Goal: Entertainment & Leisure: Consume media (video, audio)

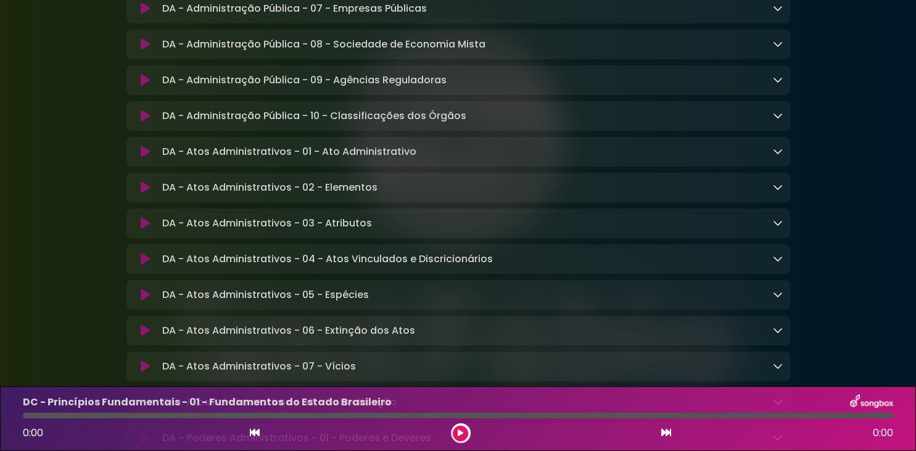
scroll to position [639, 0]
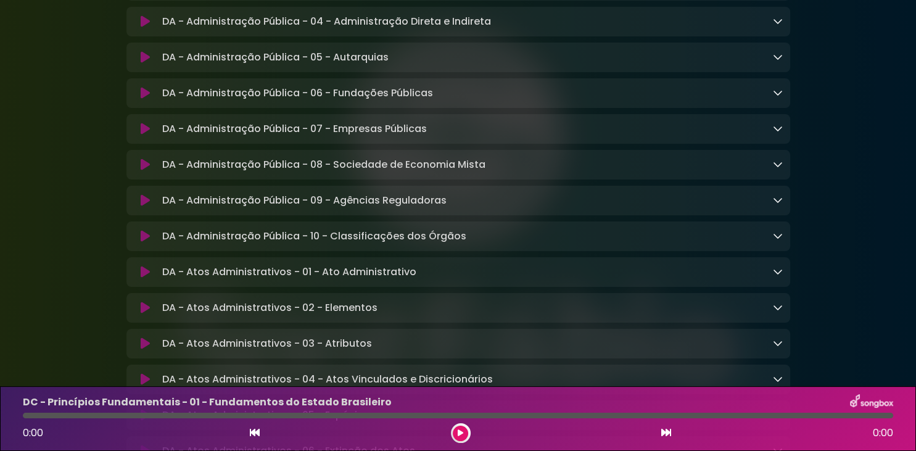
click at [465, 440] on div at bounding box center [461, 433] width 20 height 20
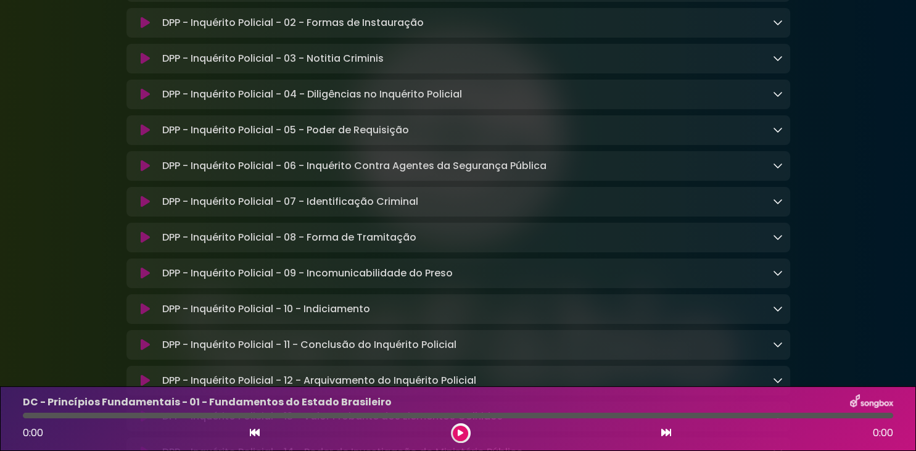
scroll to position [4156, 0]
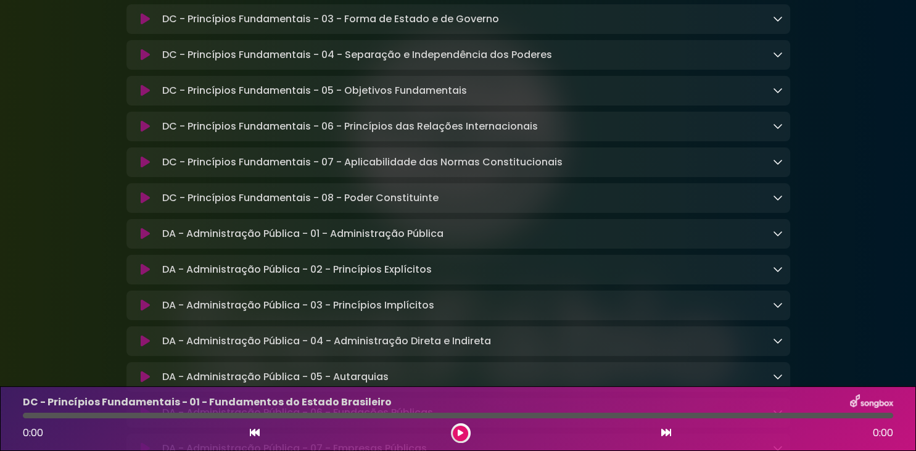
scroll to position [0, 0]
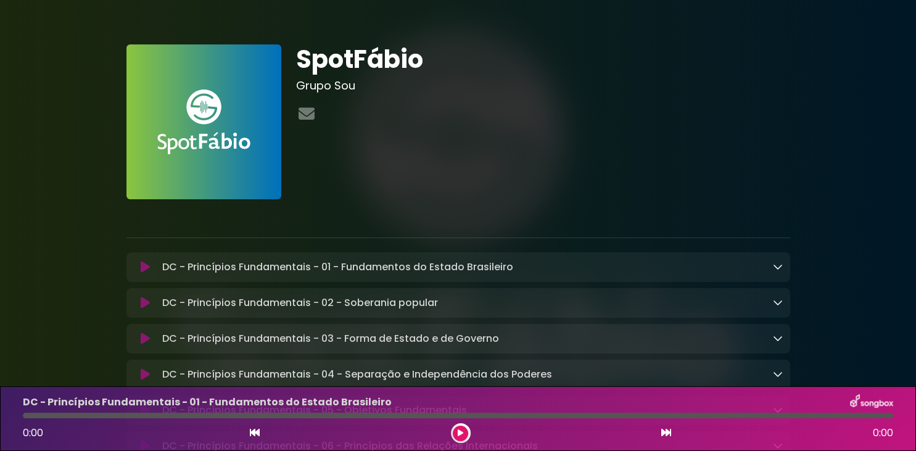
click at [204, 144] on img at bounding box center [203, 121] width 155 height 155
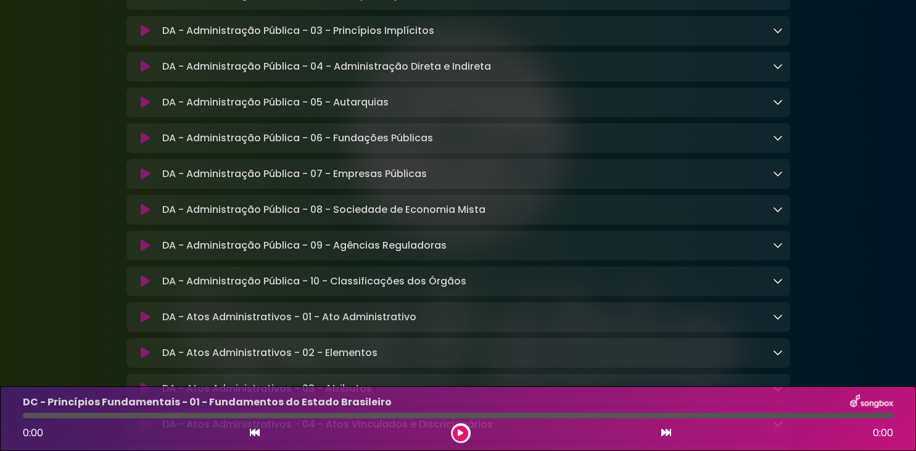
scroll to position [479, 0]
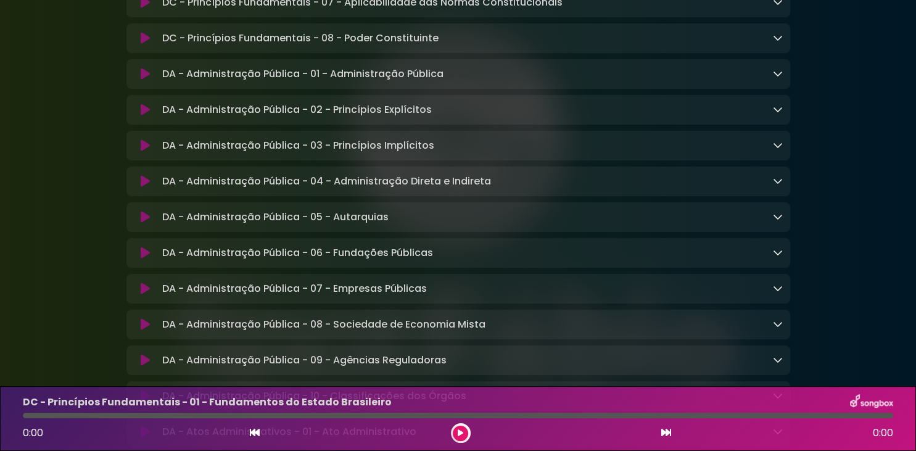
click at [149, 116] on icon at bounding box center [145, 110] width 9 height 12
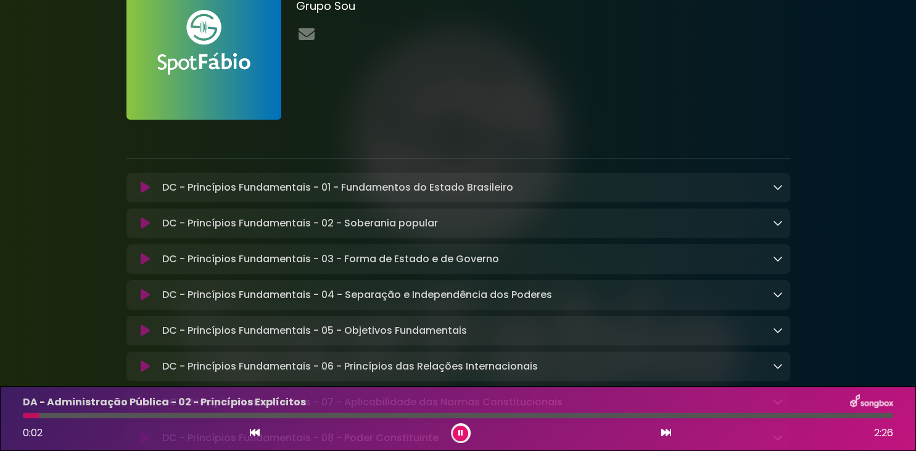
scroll to position [0, 0]
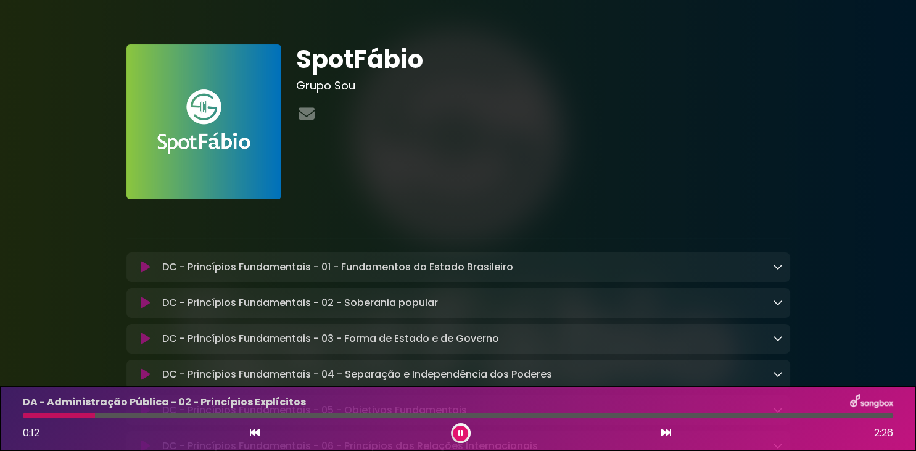
click at [457, 433] on button at bounding box center [460, 433] width 15 height 15
